Goal: Task Accomplishment & Management: Manage account settings

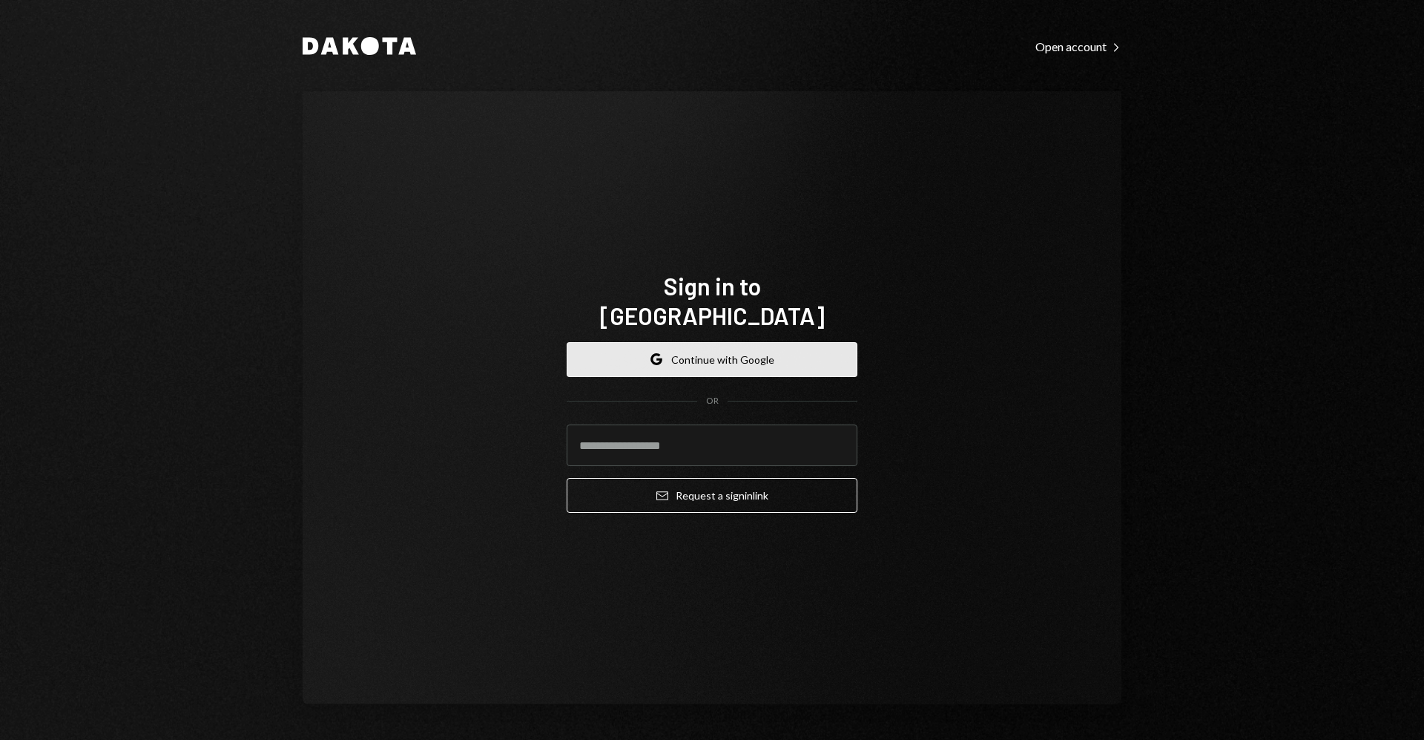
click at [617, 342] on button "Google Continue with Google" at bounding box center [712, 359] width 291 height 35
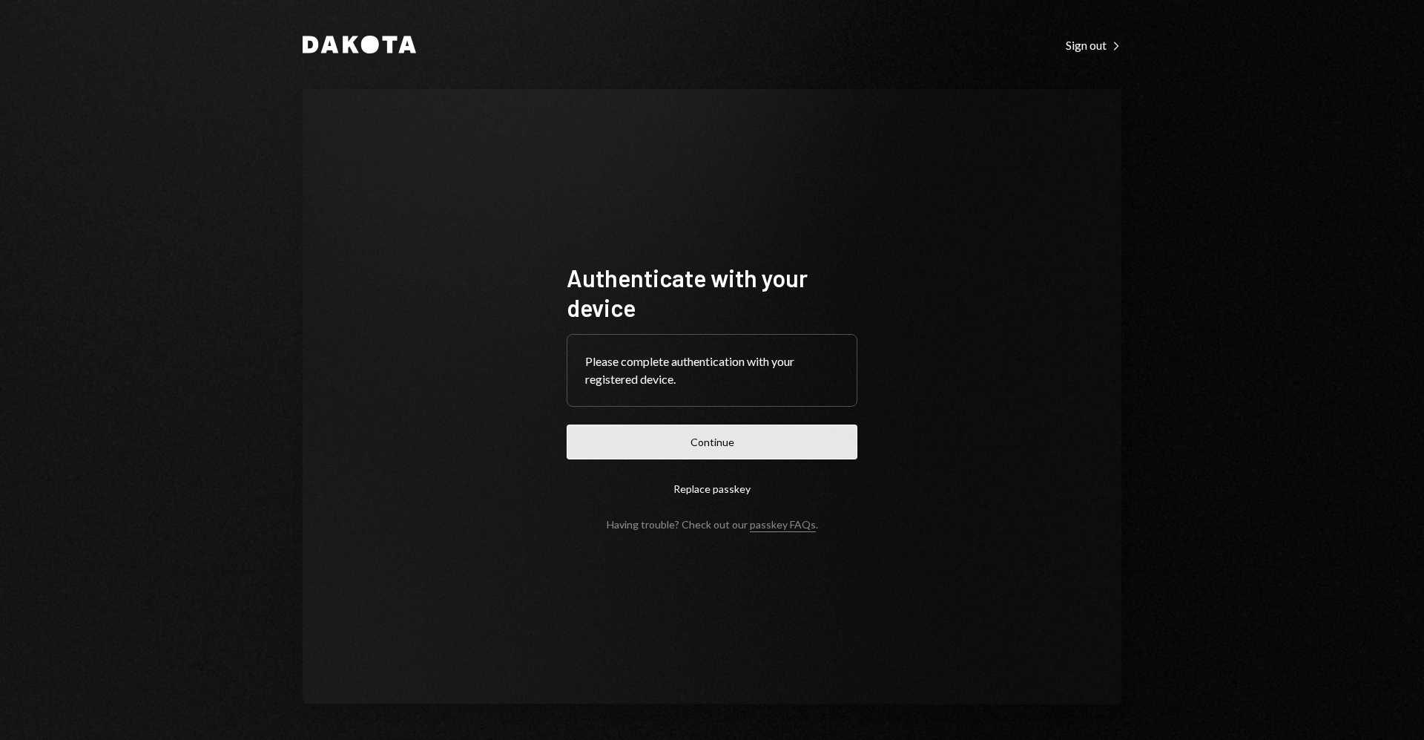
click at [607, 443] on button "Continue" at bounding box center [712, 441] width 291 height 35
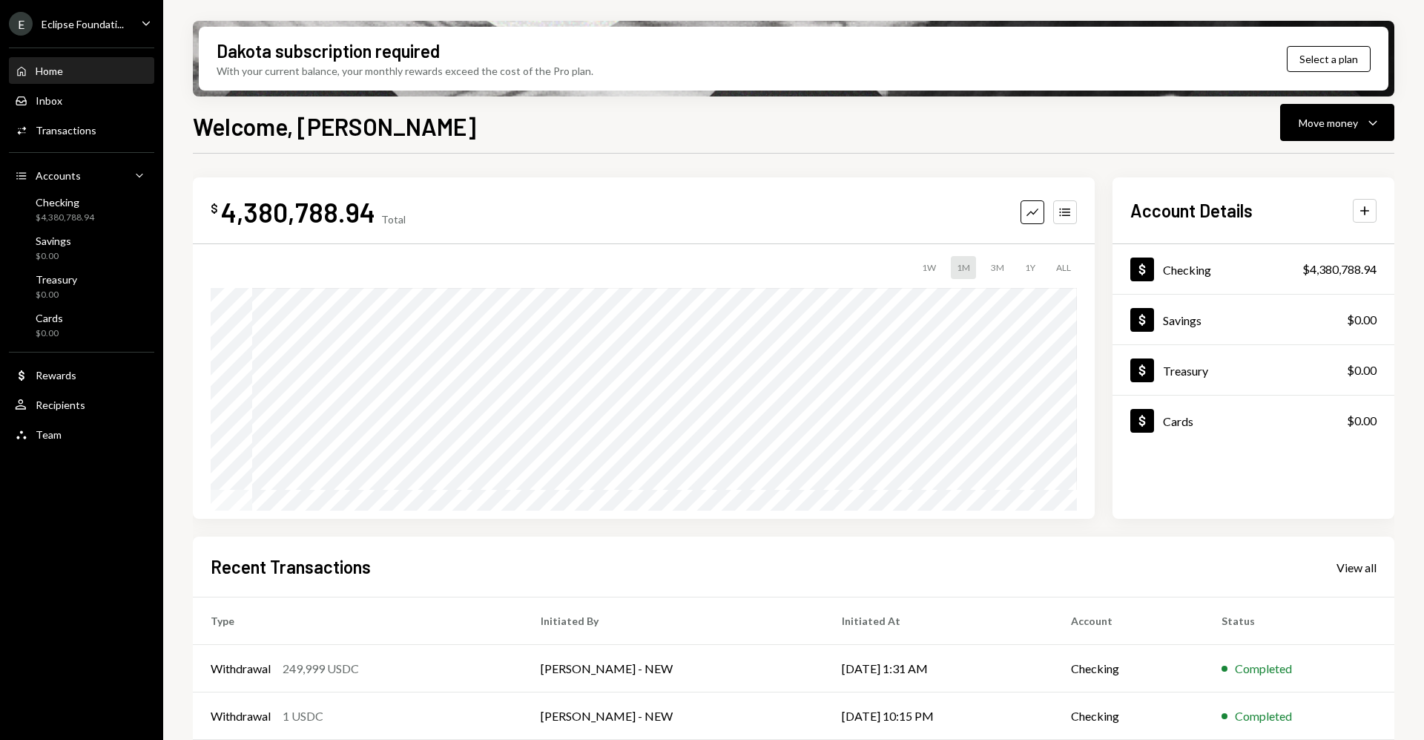
click at [122, 30] on div "E Eclipse Foundati..." at bounding box center [66, 24] width 115 height 24
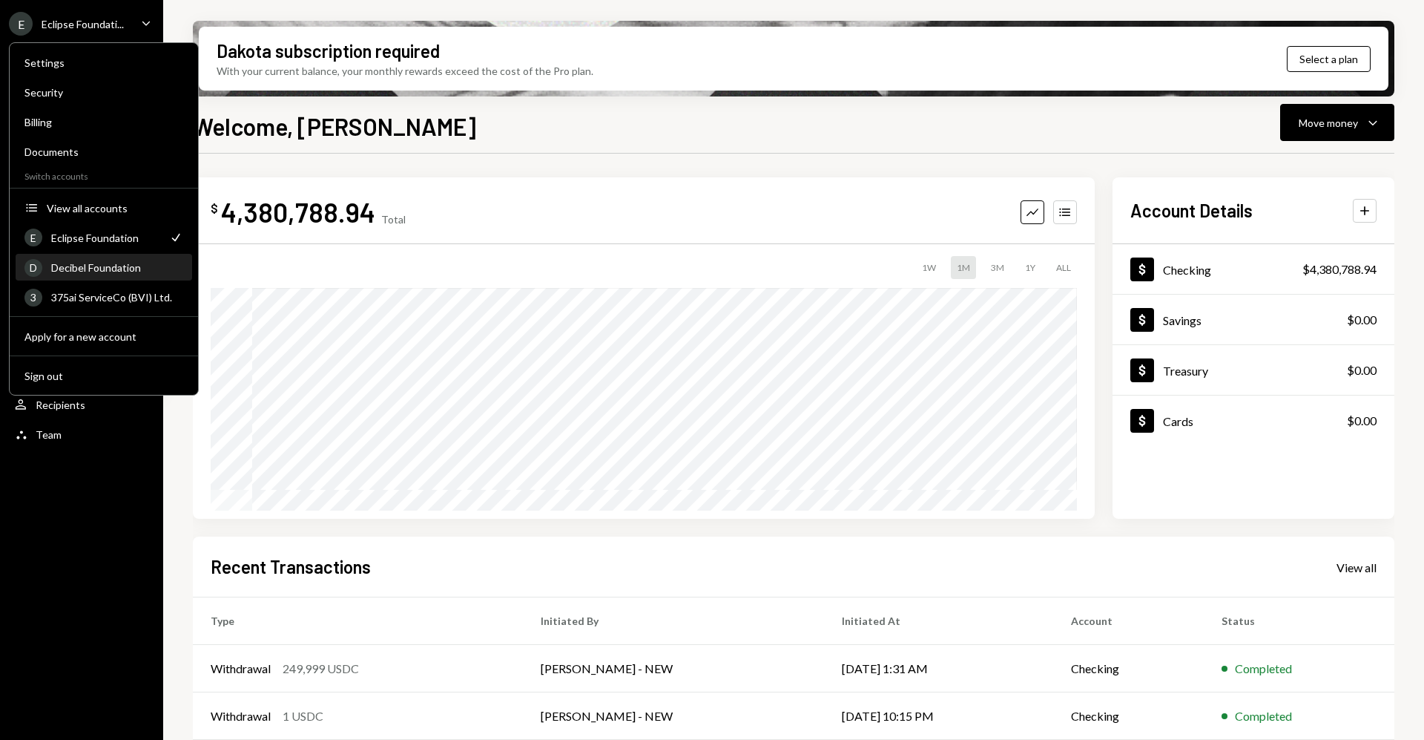
click at [105, 265] on div "Decibel Foundation" at bounding box center [117, 267] width 132 height 13
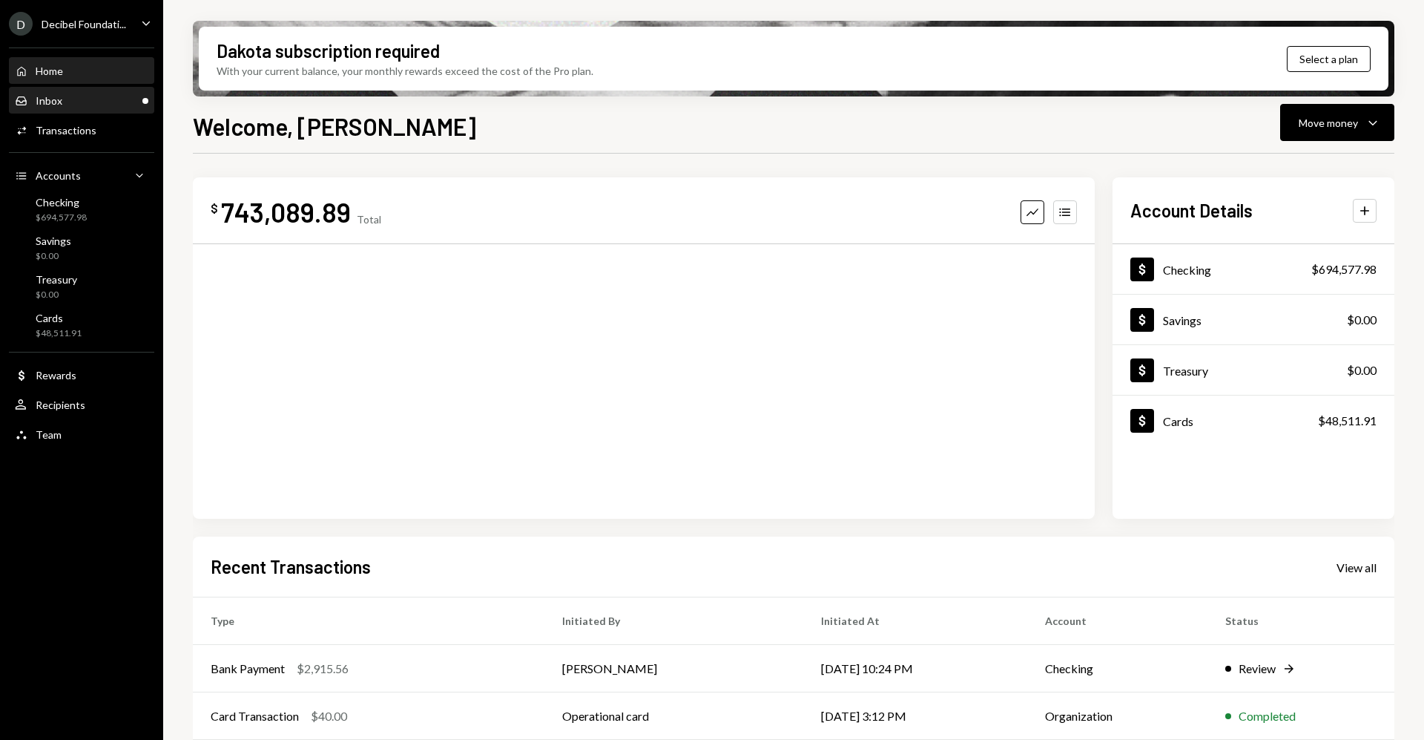
click at [96, 107] on div "Inbox Inbox" at bounding box center [82, 100] width 134 height 13
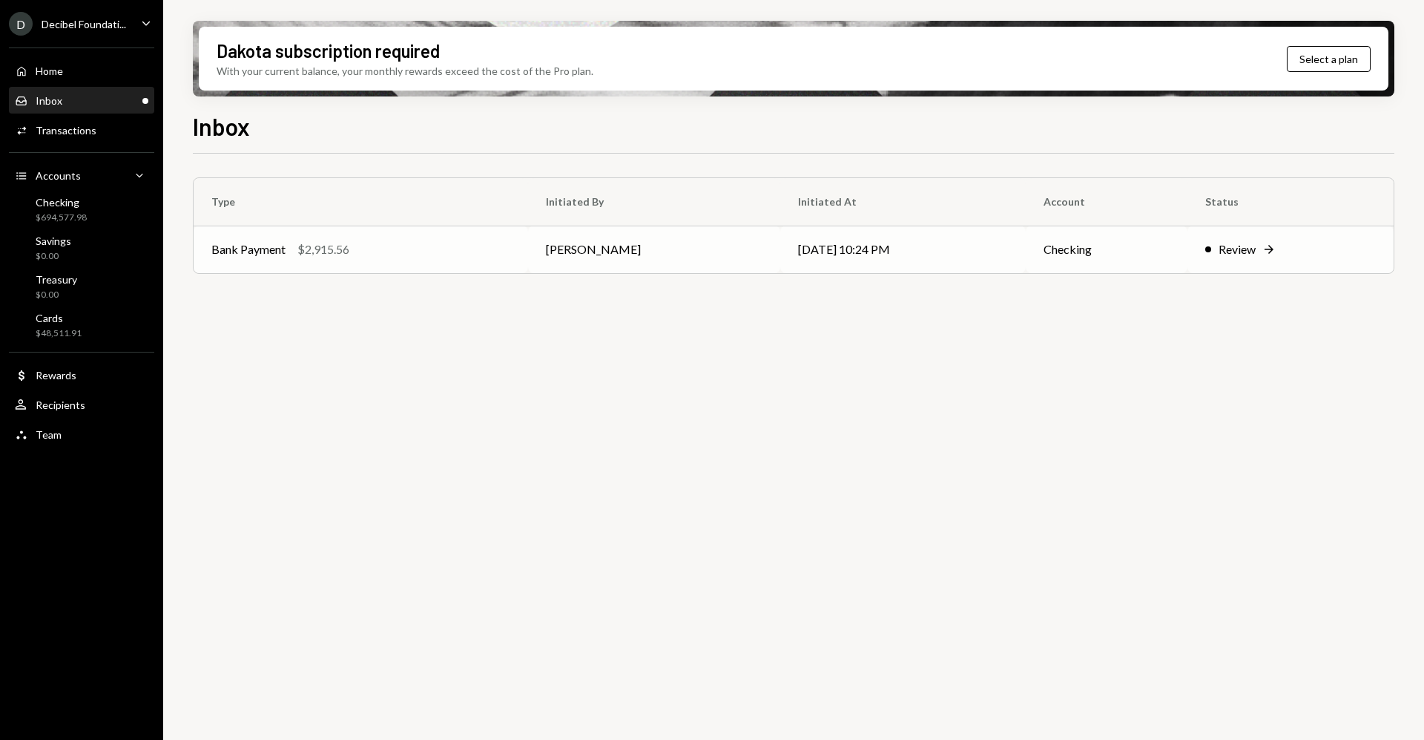
click at [1240, 249] on div "Review" at bounding box center [1237, 249] width 37 height 18
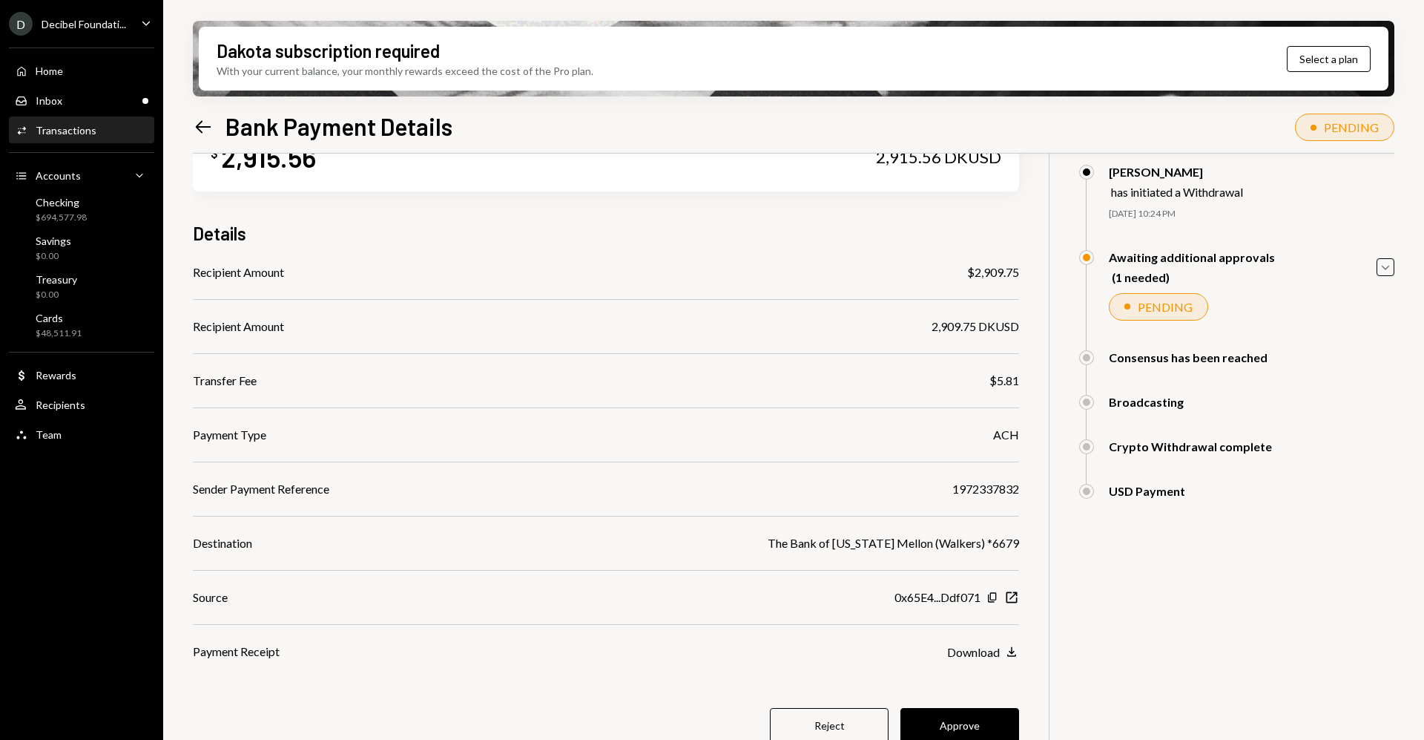
scroll to position [119, 0]
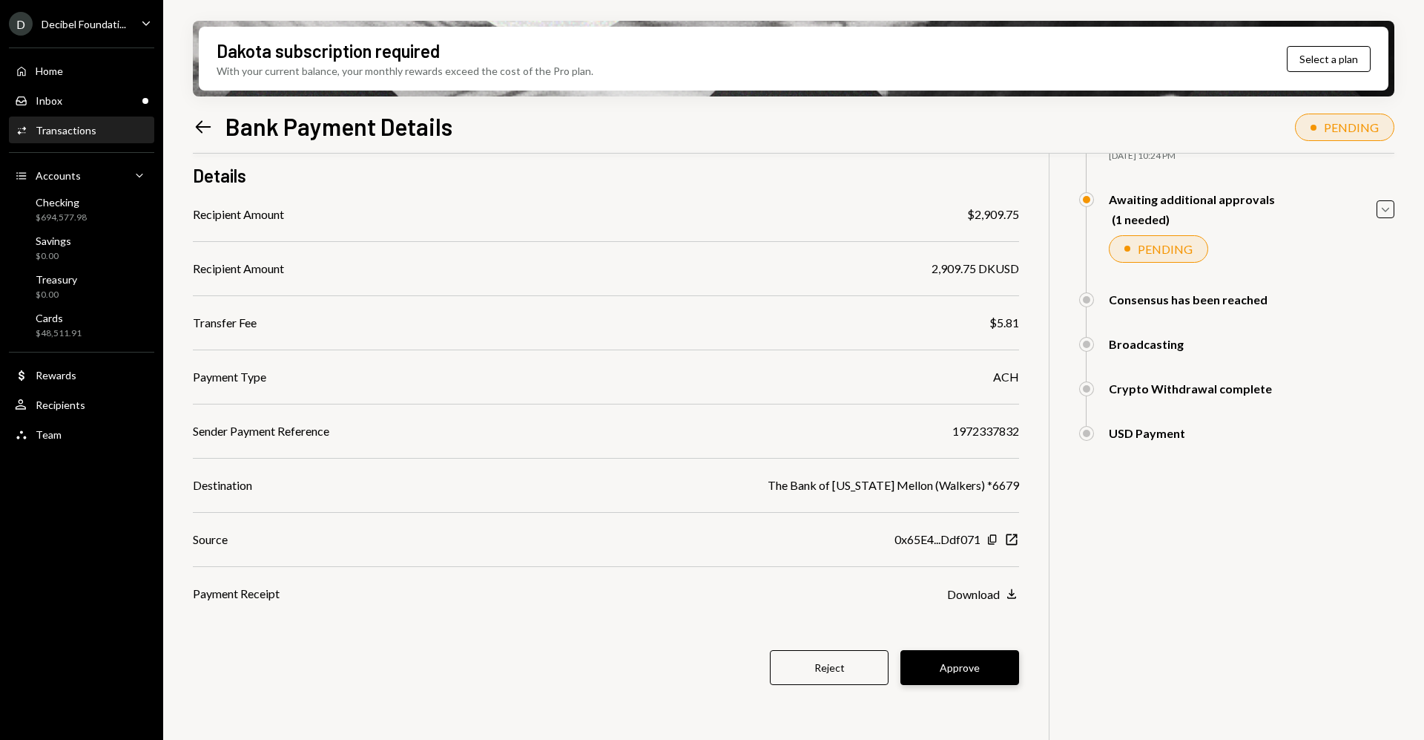
click at [973, 671] on button "Approve" at bounding box center [960, 667] width 119 height 35
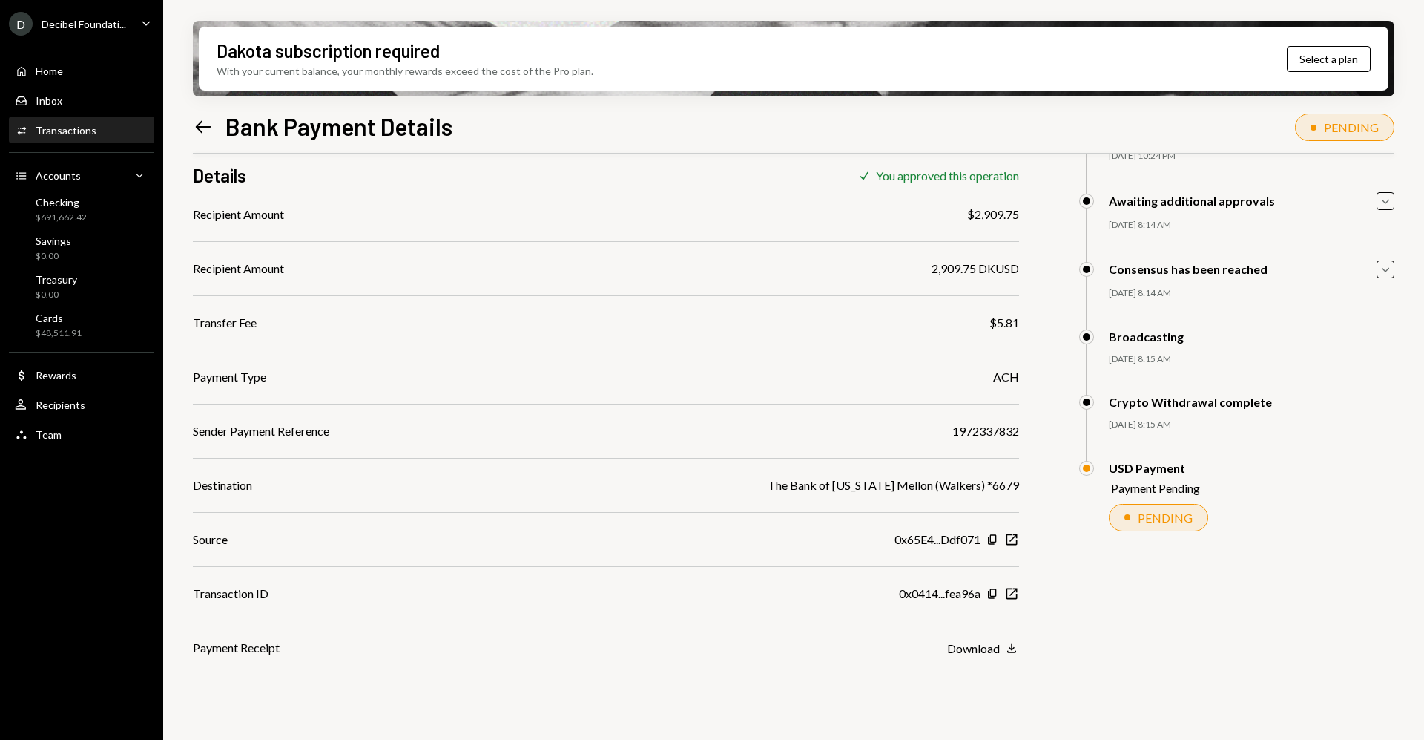
click at [137, 32] on div "D Decibel Foundati... Caret Down" at bounding box center [81, 24] width 163 height 24
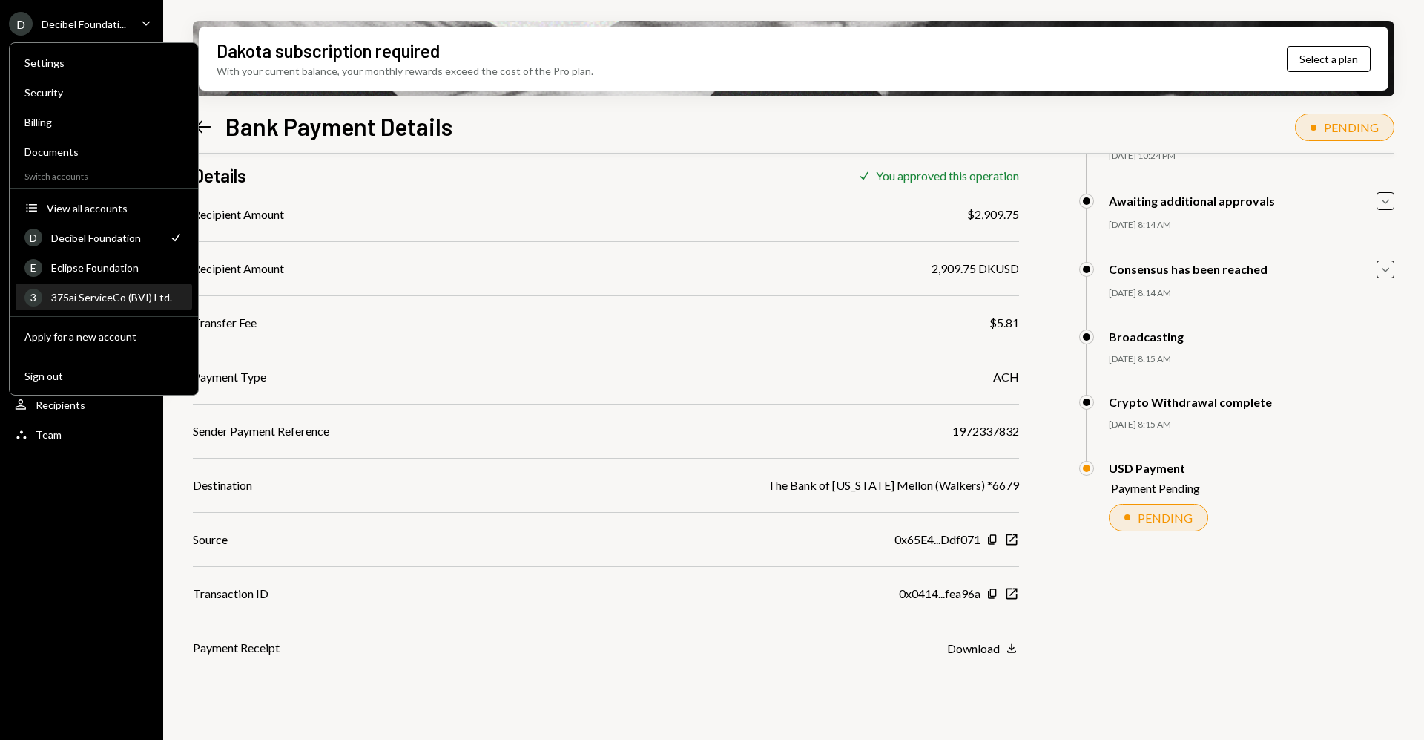
click at [112, 295] on div "375ai ServiceCo (BVI) Ltd." at bounding box center [117, 297] width 132 height 13
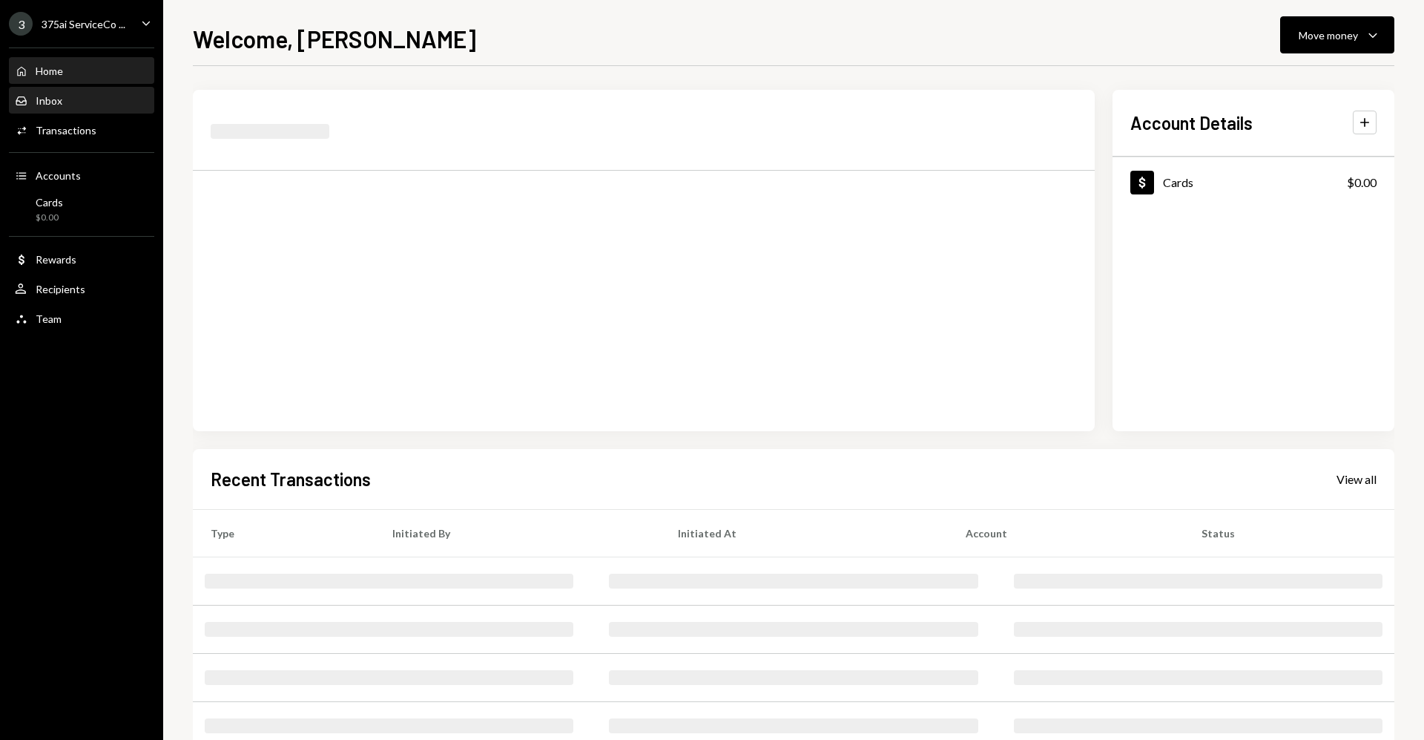
click at [73, 106] on div "Inbox Inbox" at bounding box center [82, 100] width 134 height 13
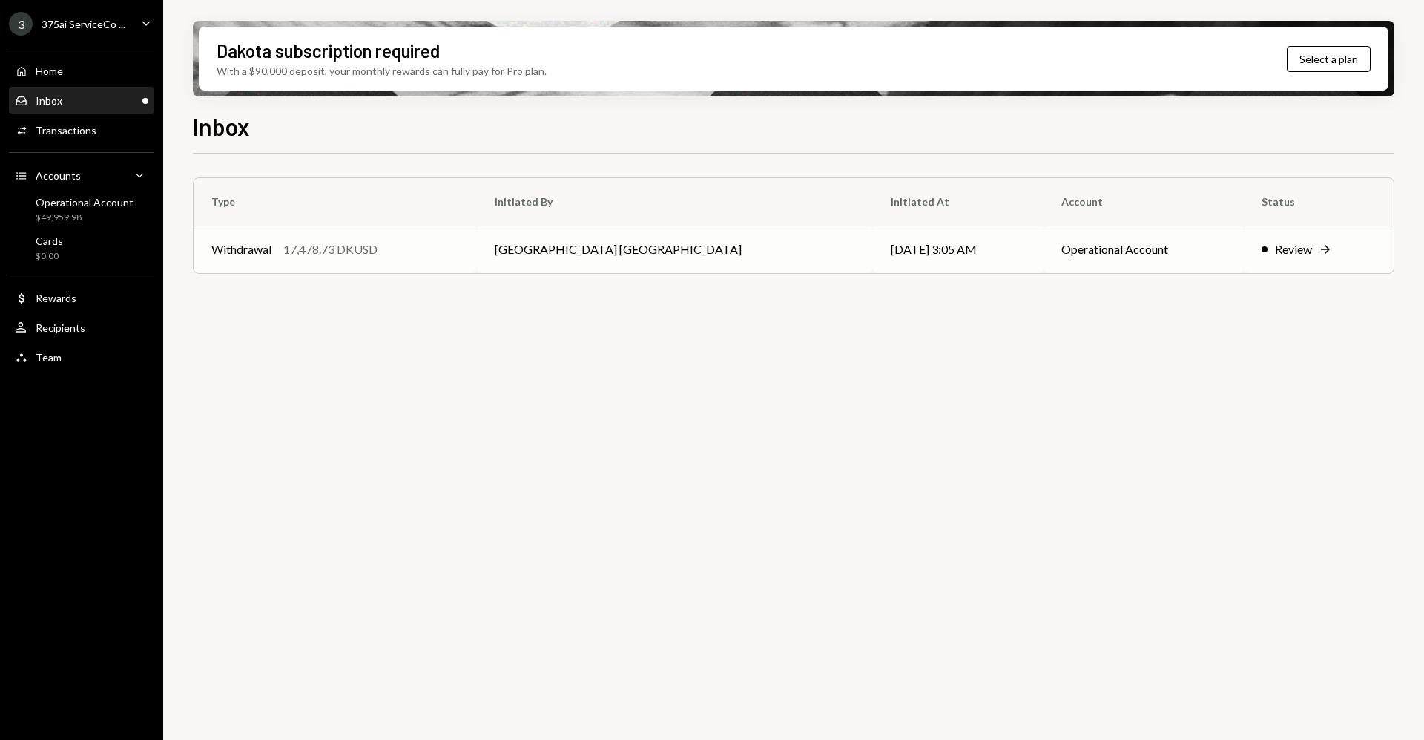
click at [1275, 245] on div "Review" at bounding box center [1293, 249] width 37 height 18
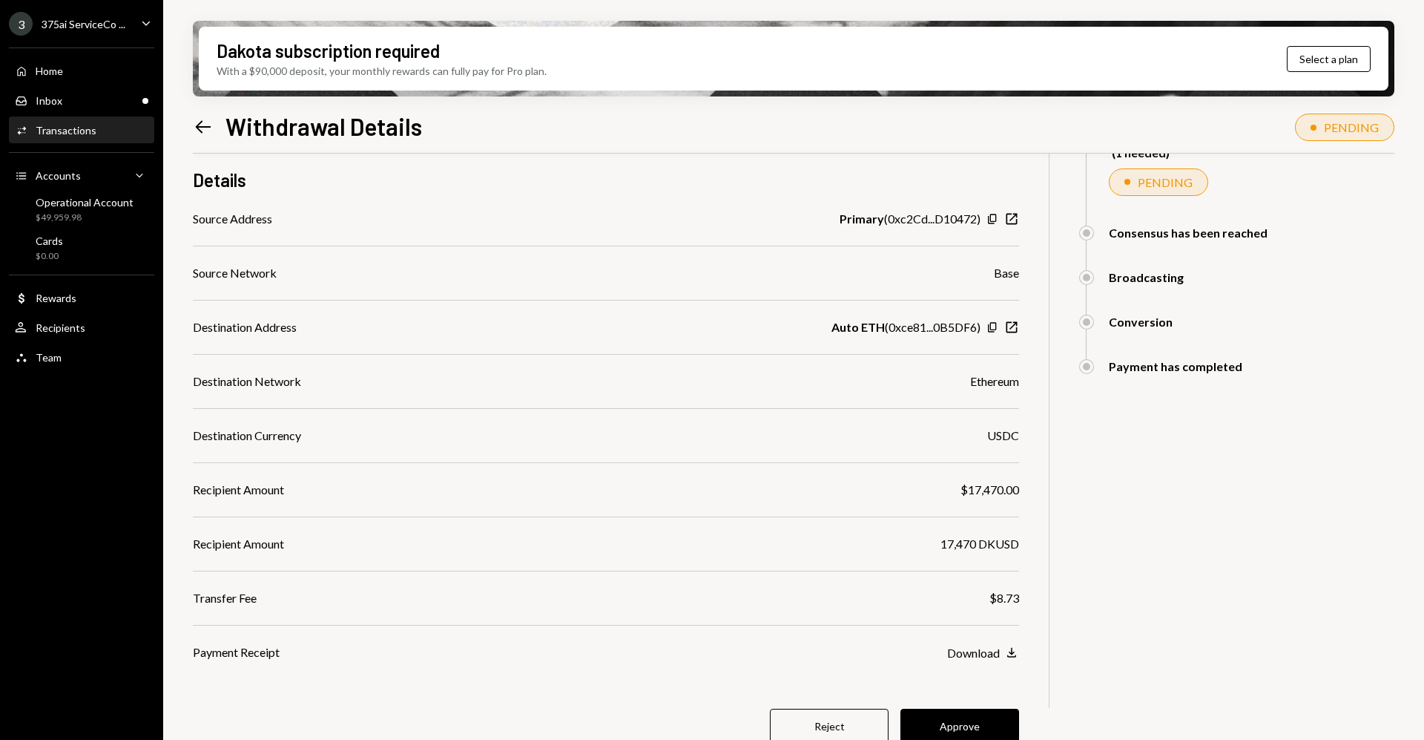
scroll to position [202, 0]
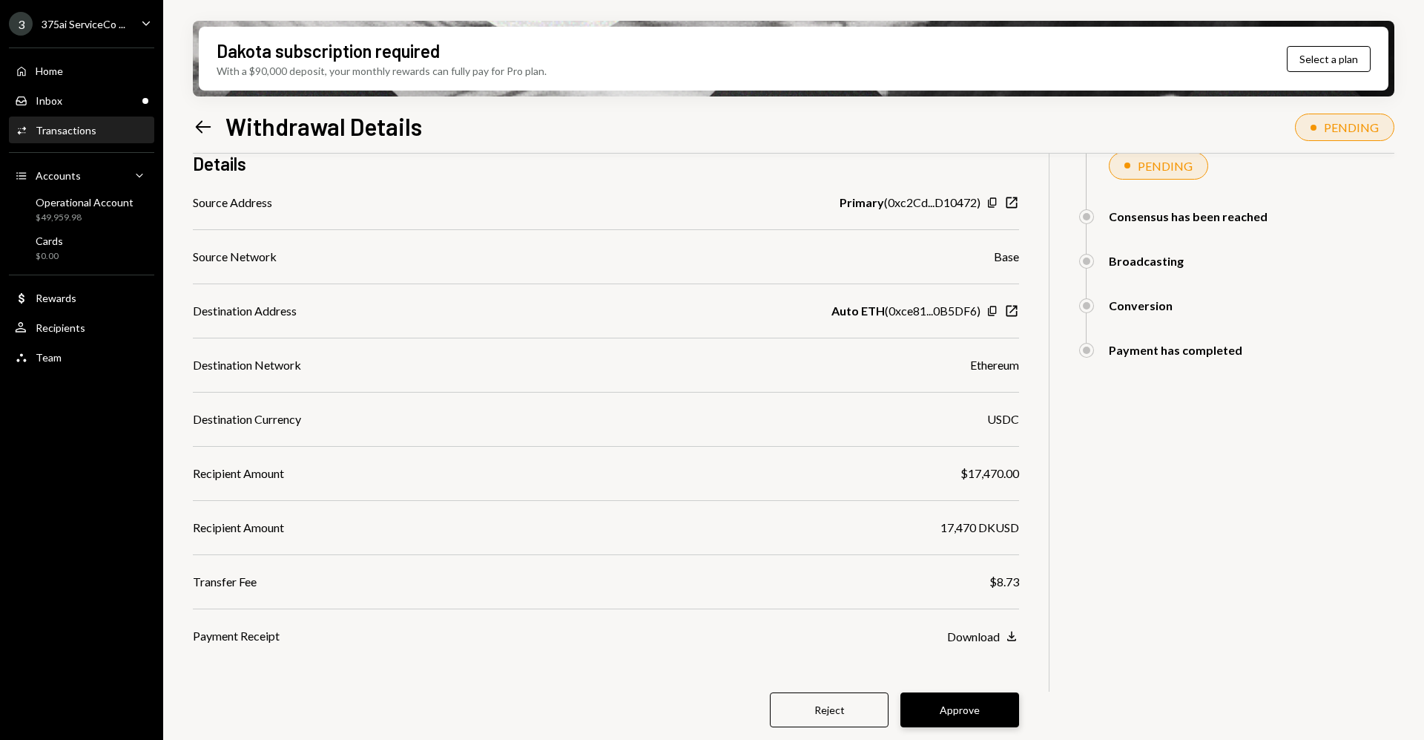
click at [982, 709] on button "Approve" at bounding box center [960, 709] width 119 height 35
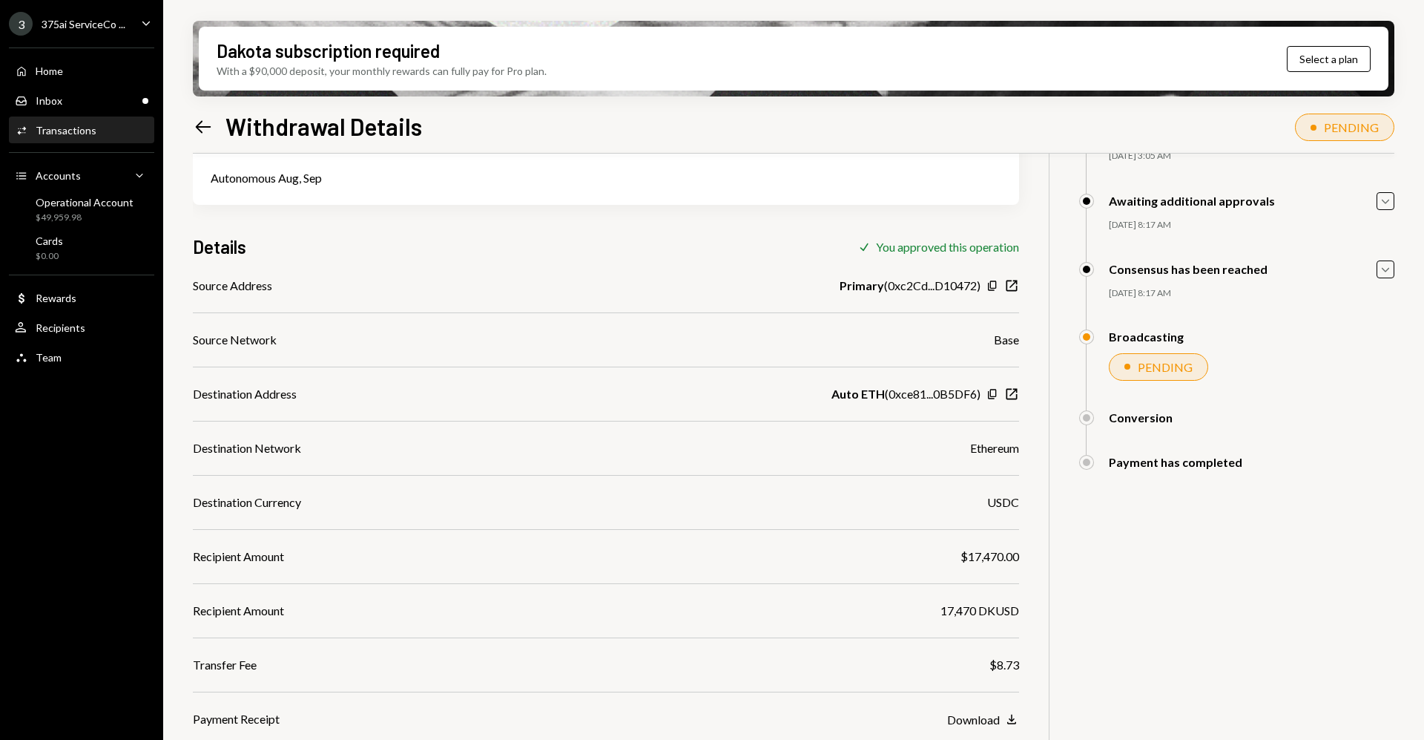
scroll to position [119, 0]
click at [1049, 576] on div at bounding box center [1049, 405] width 1 height 740
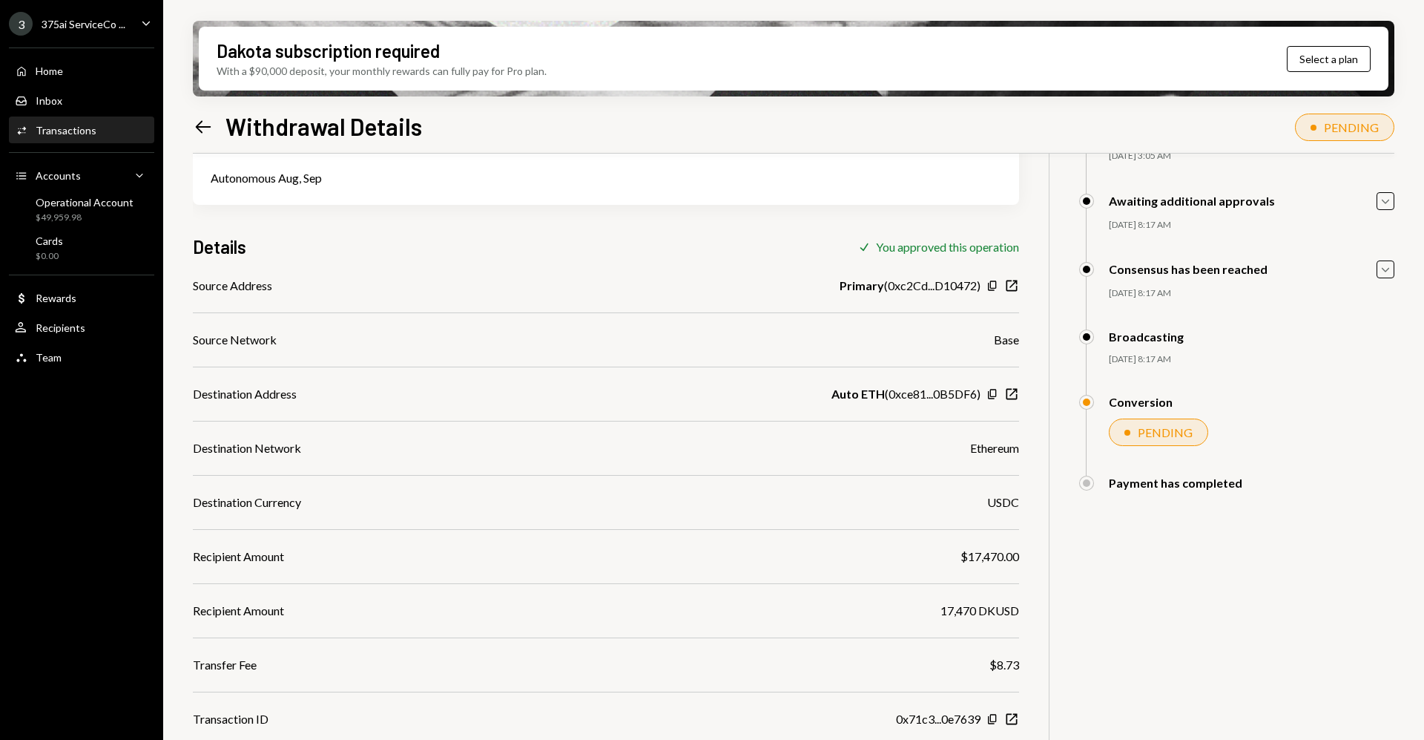
click at [113, 22] on div "375ai ServiceCo ..." at bounding box center [84, 24] width 84 height 13
